Goal: Check status

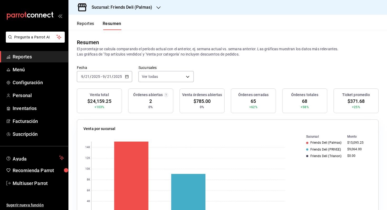
click at [88, 25] on button "Reportes" at bounding box center [85, 25] width 17 height 9
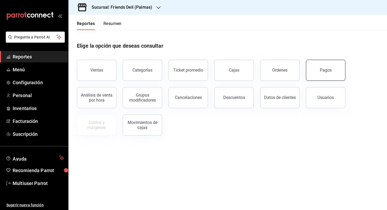
click at [334, 72] on button "Pagos" at bounding box center [325, 70] width 39 height 21
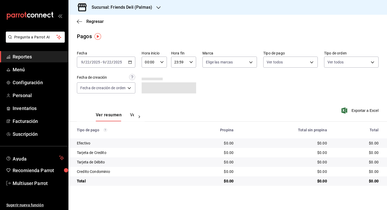
click at [129, 65] on div "[DATE] [DATE] - [DATE] [DATE]" at bounding box center [106, 62] width 58 height 11
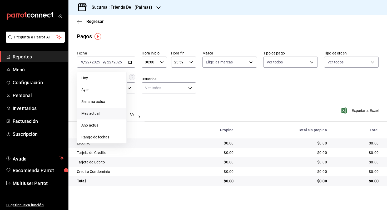
click at [101, 113] on span "Mes actual" at bounding box center [101, 114] width 41 height 6
